Goal: Information Seeking & Learning: Check status

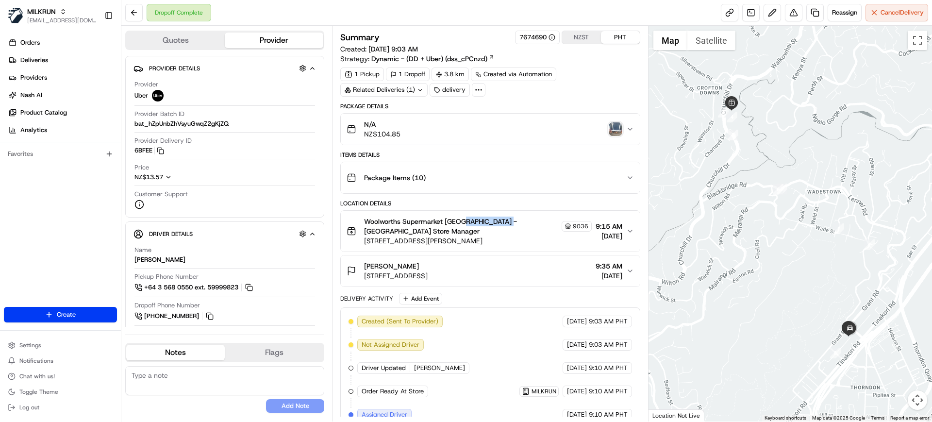
drag, startPoint x: 463, startPoint y: 221, endPoint x: 507, endPoint y: 221, distance: 44.2
click at [507, 221] on span "Woolworths Supermarket [GEOGRAPHIC_DATA] - [GEOGRAPHIC_DATA] Store Manager" at bounding box center [461, 225] width 195 height 19
copy span "Crofton Downs"
click at [441, 19] on div "Dropoff Complete Reassign Cancel Delivery" at bounding box center [526, 13] width 810 height 26
drag, startPoint x: 159, startPoint y: 262, endPoint x: 130, endPoint y: 258, distance: 28.8
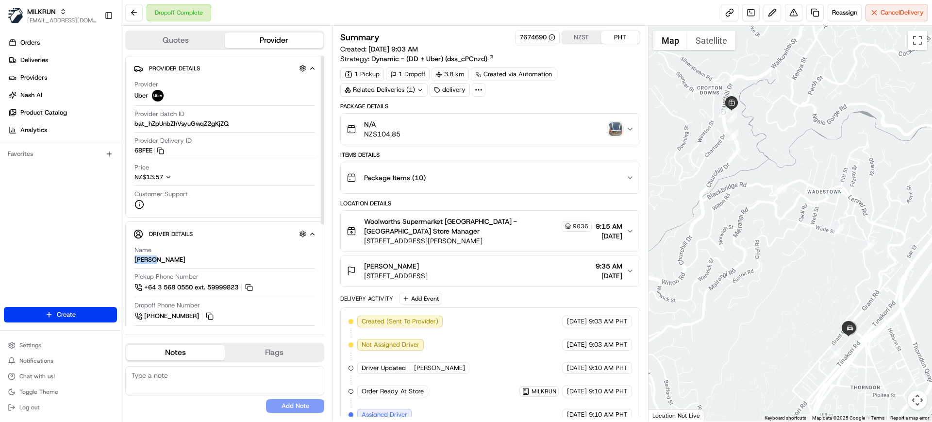
click at [130, 258] on div "Driver Details Hidden ( 5 ) Name MIN H. Pickup Phone Number +64 3 568 0550 ext.…" at bounding box center [224, 355] width 199 height 268
copy div "[PERSON_NAME]"
click at [31, 57] on span "Deliveries" at bounding box center [34, 60] width 28 height 9
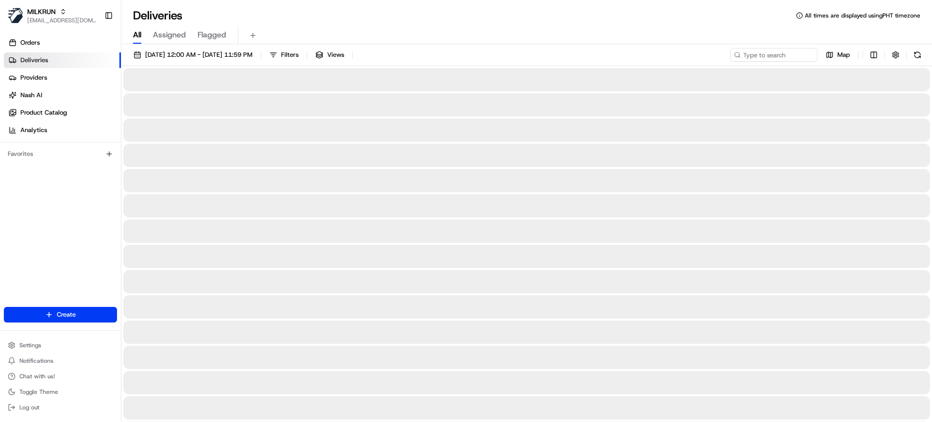
click at [138, 36] on span "All" at bounding box center [137, 35] width 8 height 12
click at [754, 54] on input at bounding box center [759, 55] width 116 height 14
paste input "[PERSON_NAME]"
type input "MIN H"
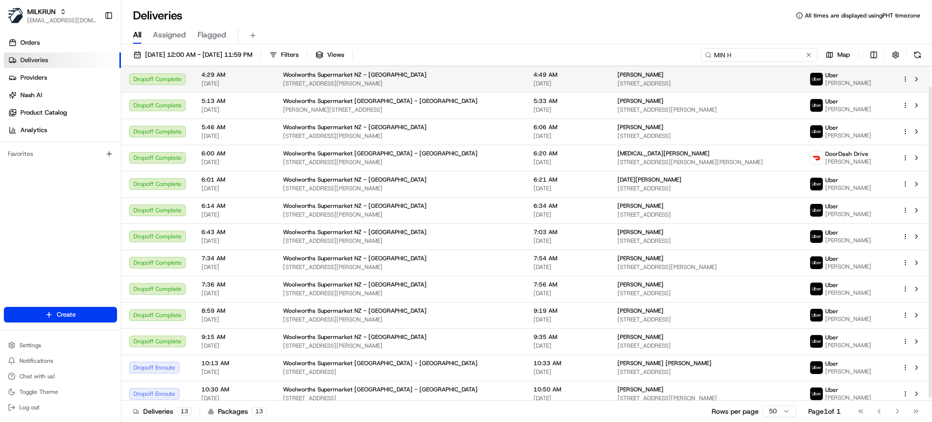
scroll to position [26, 0]
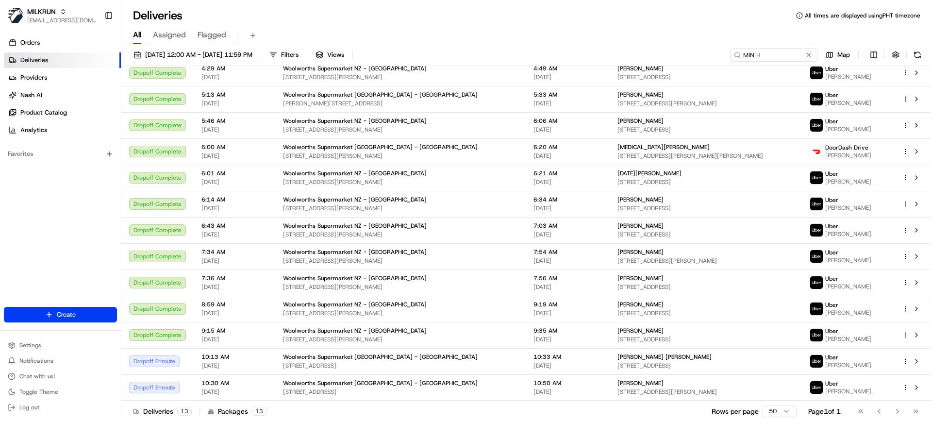
drag, startPoint x: 252, startPoint y: 31, endPoint x: 293, endPoint y: 13, distance: 44.7
click at [253, 31] on button at bounding box center [253, 36] width 14 height 14
